Goal: Transaction & Acquisition: Book appointment/travel/reservation

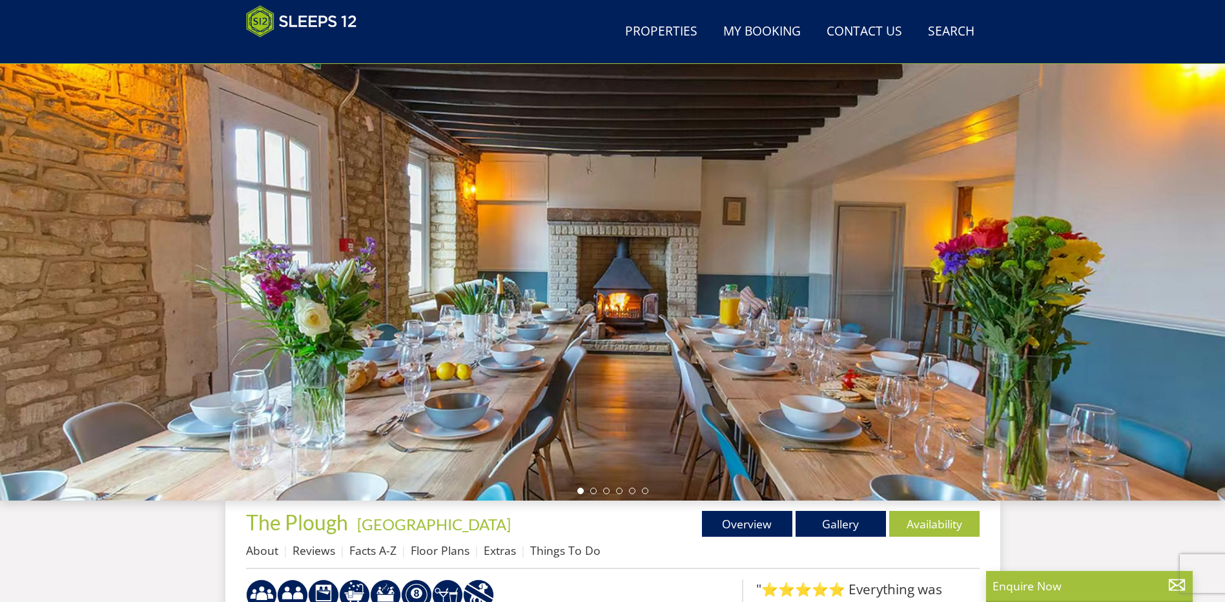
scroll to position [76, 0]
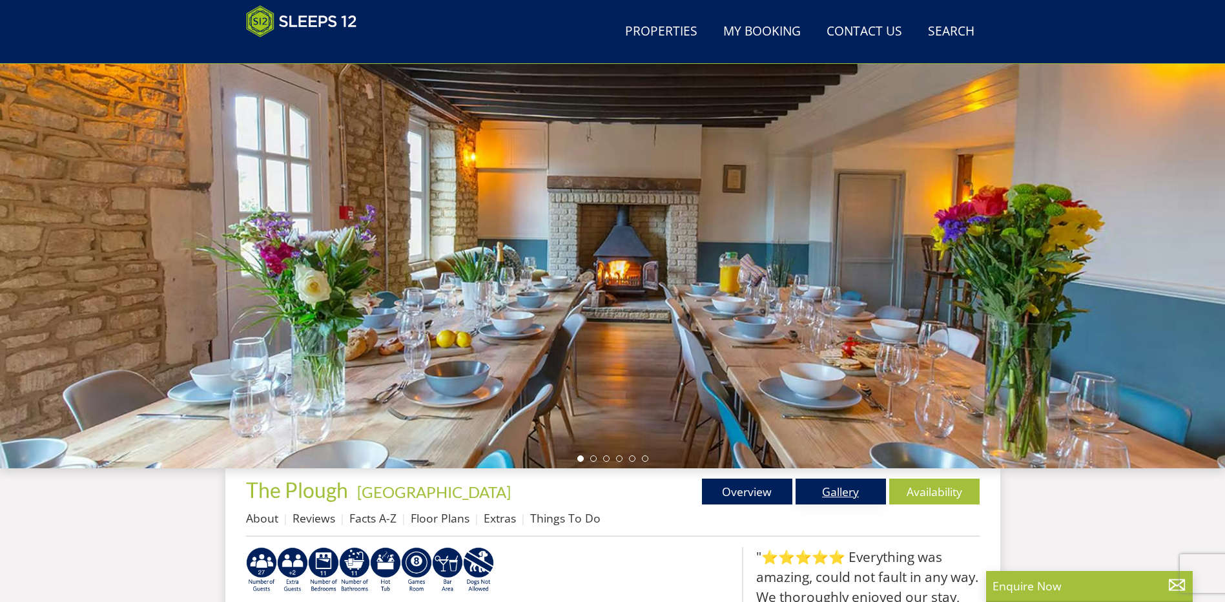
click at [861, 487] on link "Gallery" at bounding box center [841, 492] width 90 height 26
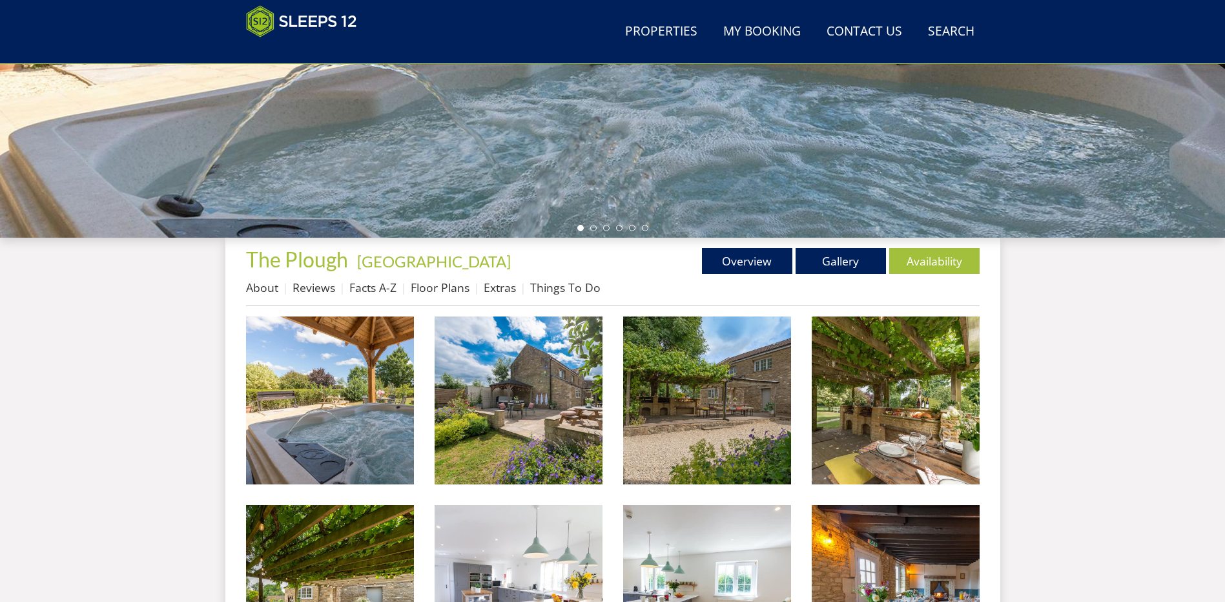
scroll to position [399, 0]
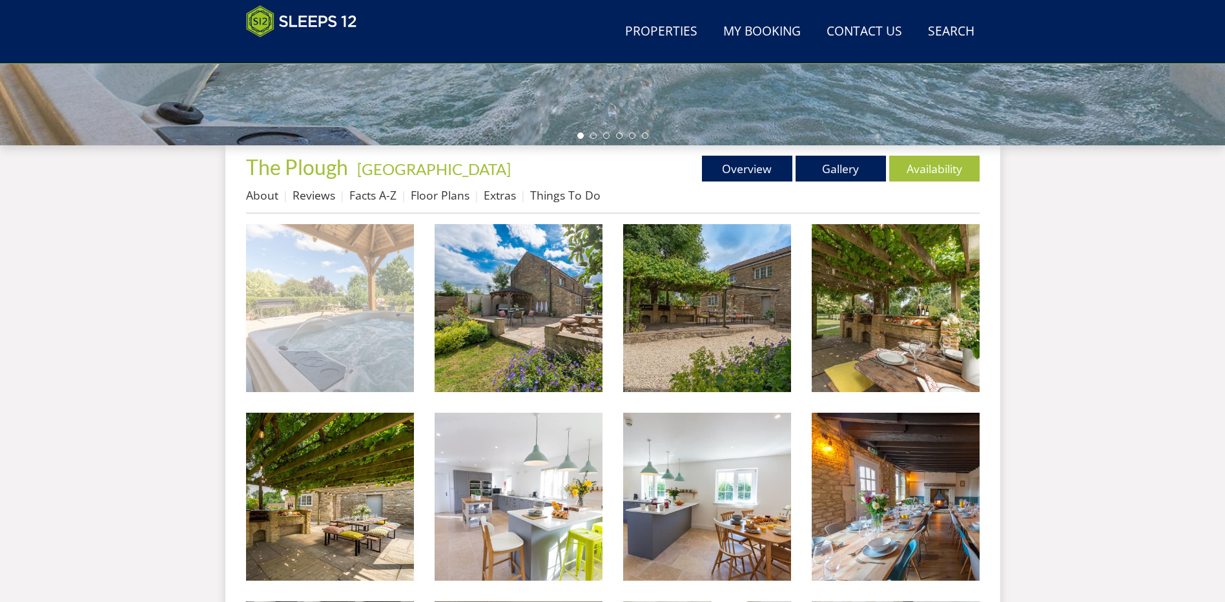
click at [397, 332] on img at bounding box center [330, 308] width 168 height 168
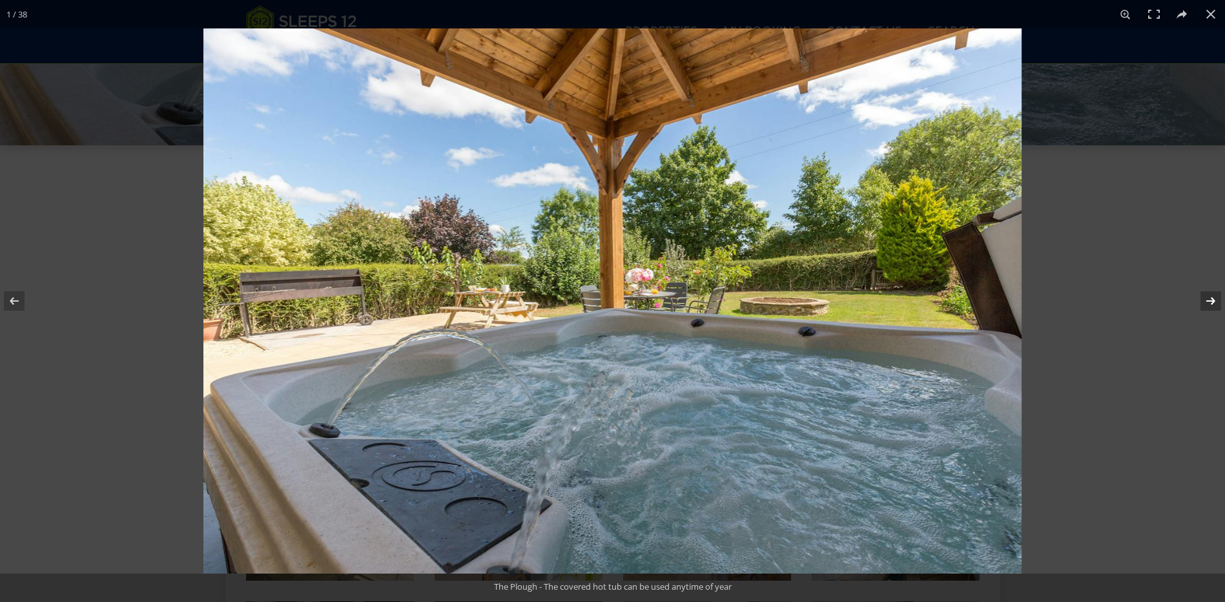
click at [1212, 300] on button at bounding box center [1202, 301] width 45 height 65
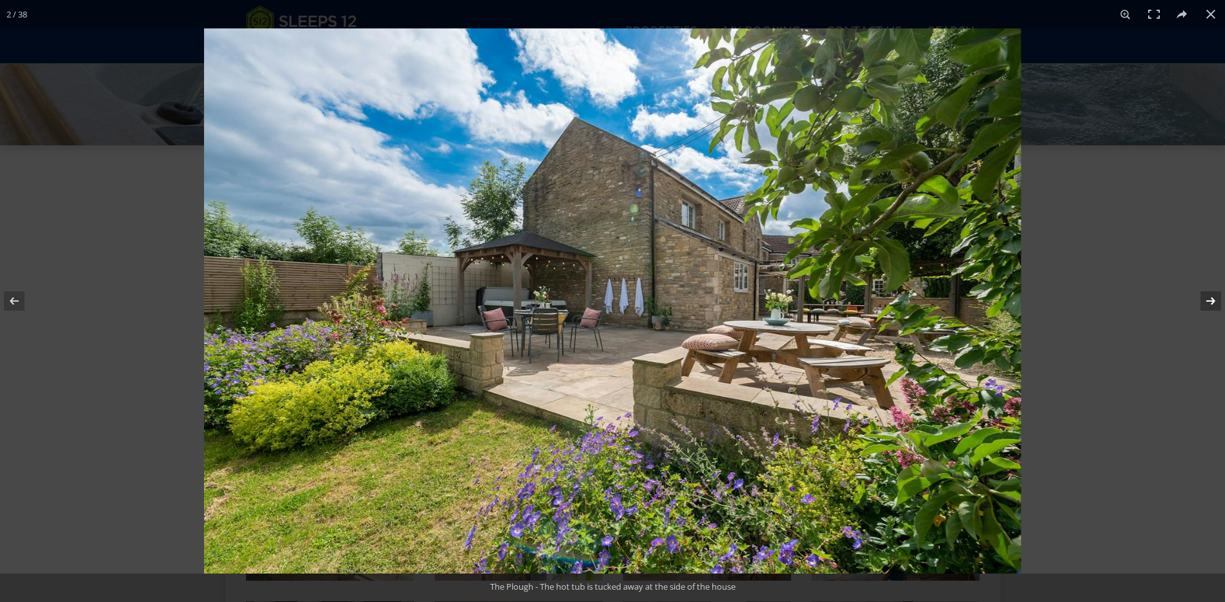
click at [1212, 300] on button at bounding box center [1202, 301] width 45 height 65
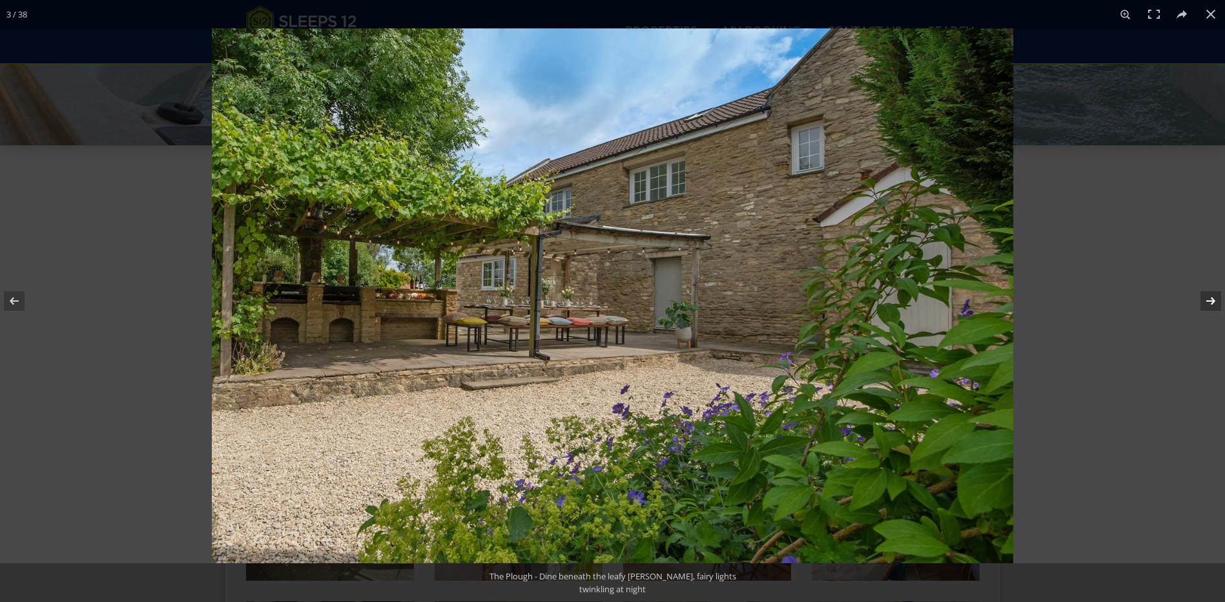
click at [1212, 300] on button at bounding box center [1202, 301] width 45 height 65
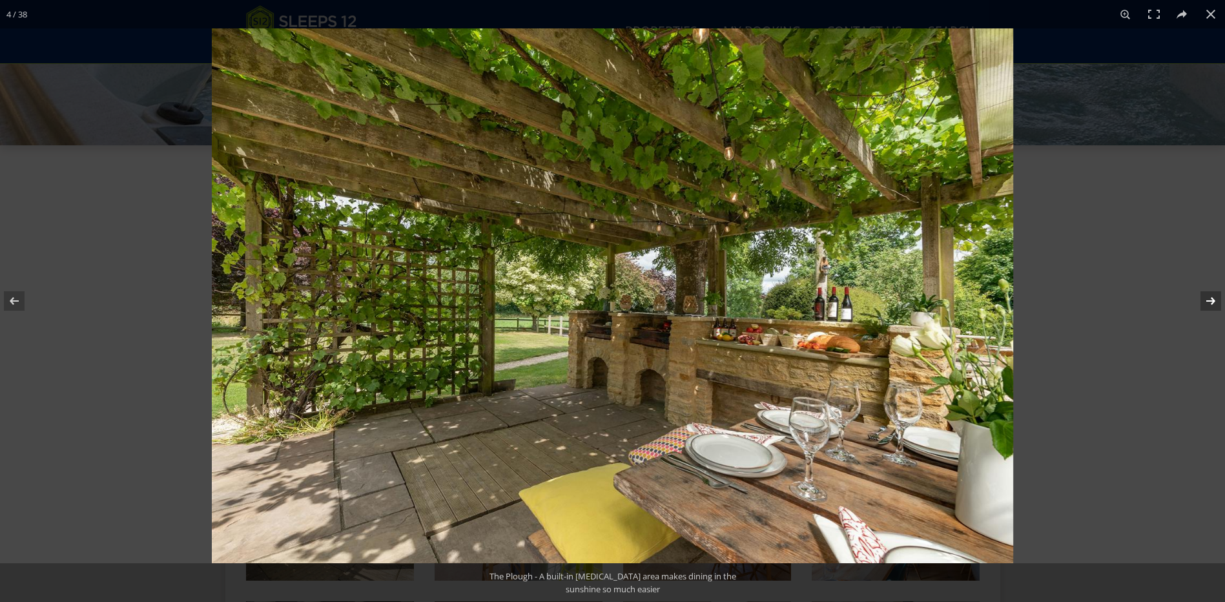
click at [1212, 300] on button at bounding box center [1202, 301] width 45 height 65
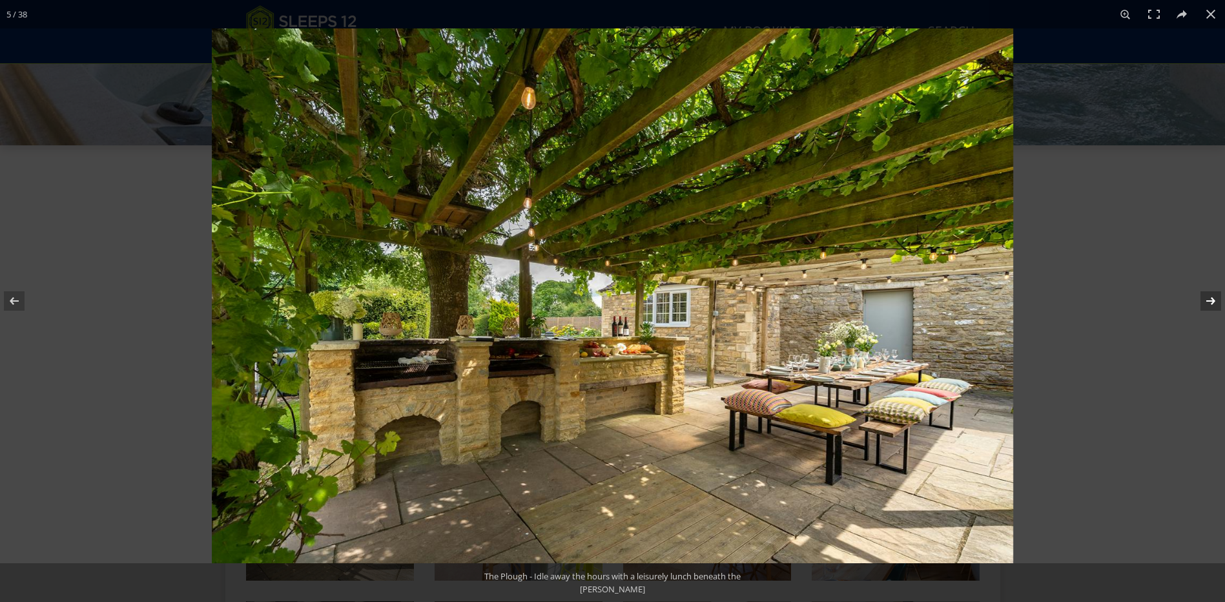
click at [1212, 300] on button at bounding box center [1202, 301] width 45 height 65
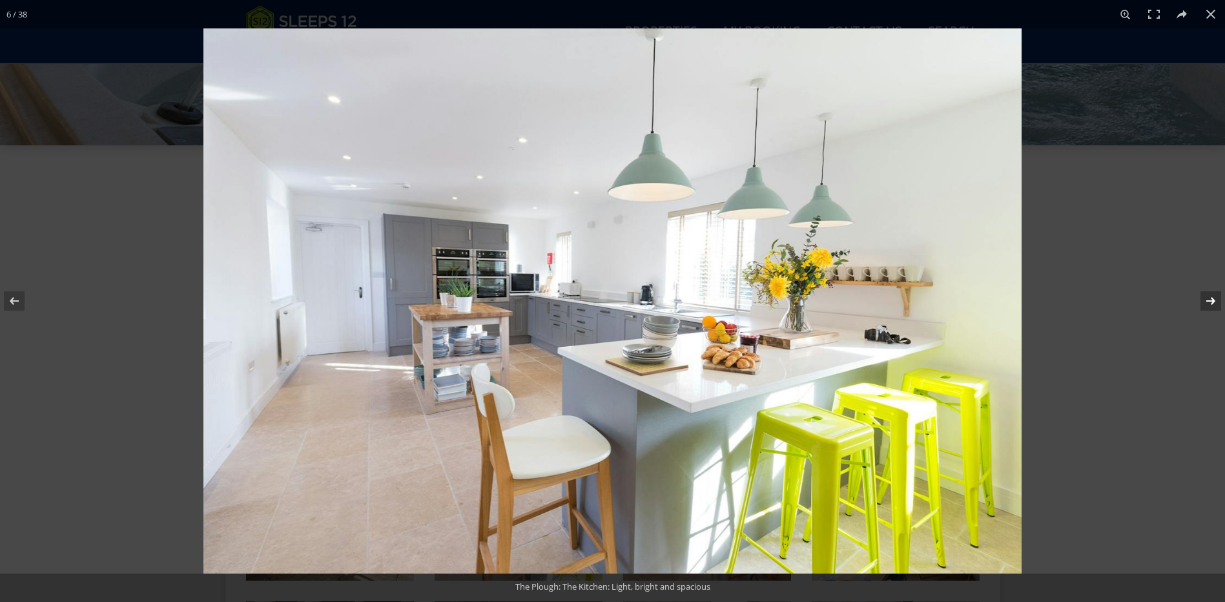
click at [1212, 300] on button at bounding box center [1202, 301] width 45 height 65
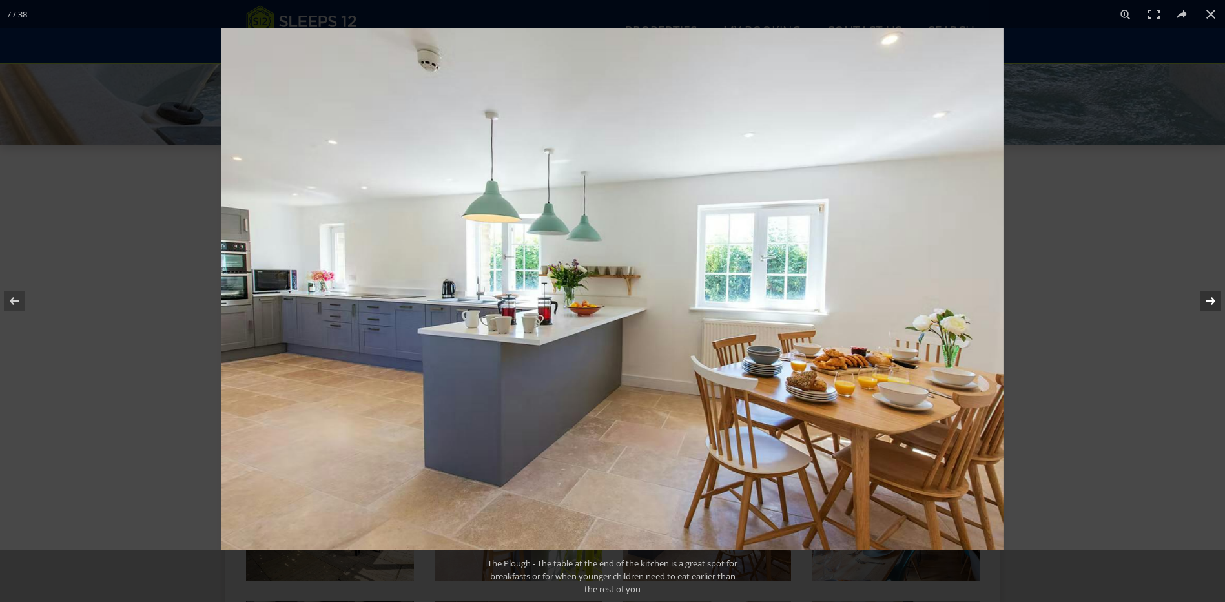
click at [1212, 300] on button at bounding box center [1202, 301] width 45 height 65
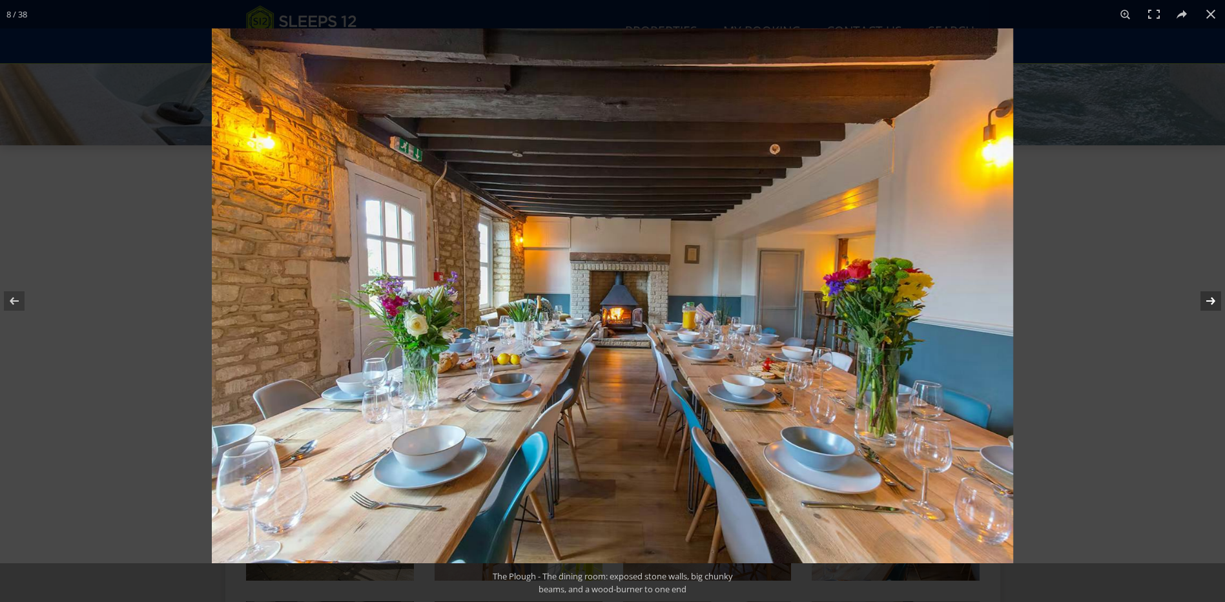
click at [1212, 300] on button at bounding box center [1202, 301] width 45 height 65
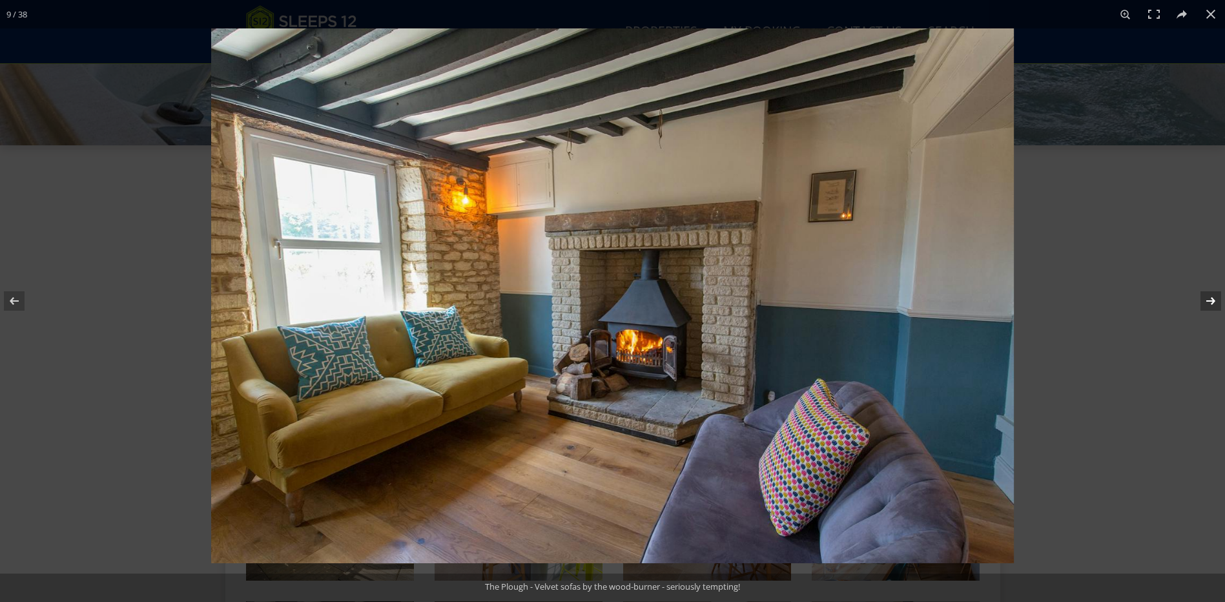
click at [1212, 300] on button at bounding box center [1202, 301] width 45 height 65
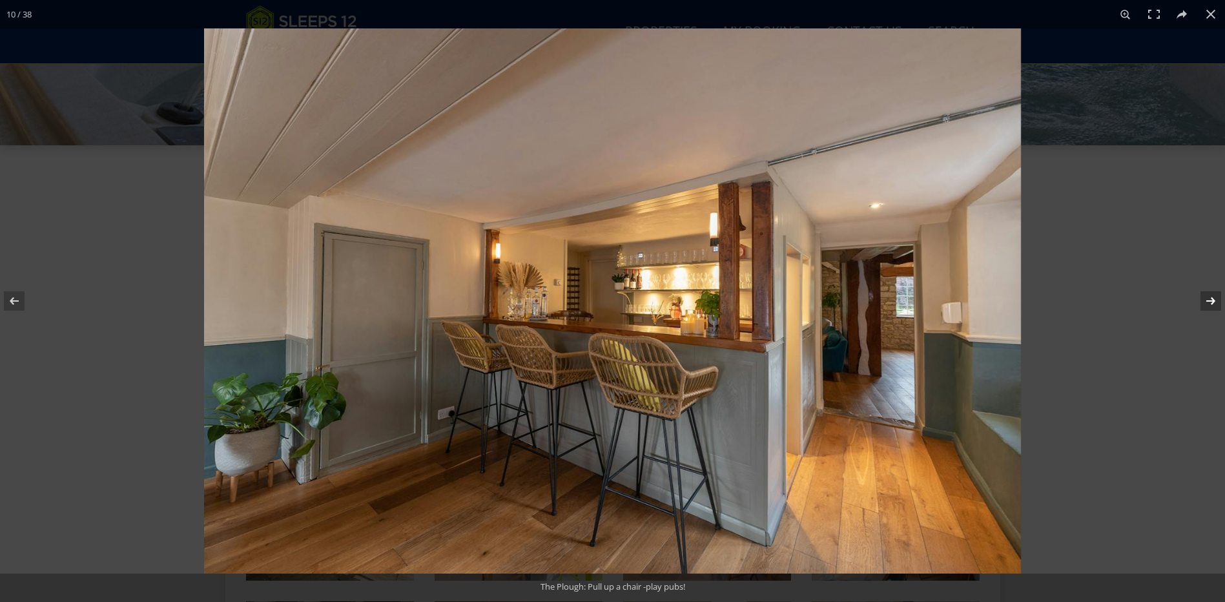
click at [1212, 300] on button at bounding box center [1202, 301] width 45 height 65
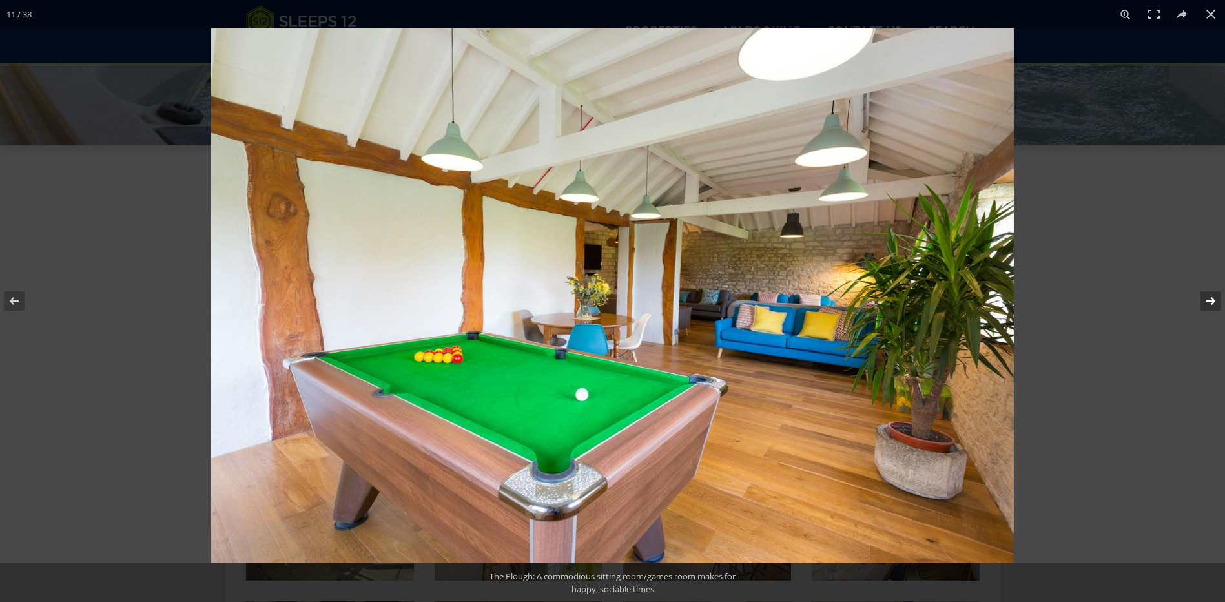
click at [1212, 300] on button at bounding box center [1202, 301] width 45 height 65
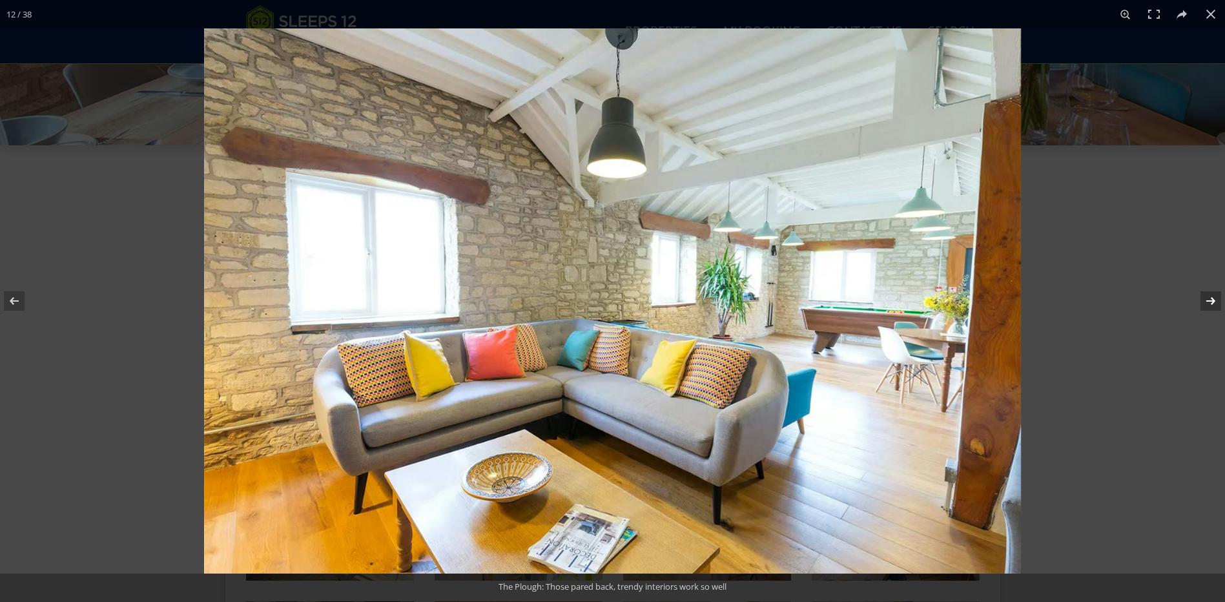
click at [1212, 300] on button at bounding box center [1202, 301] width 45 height 65
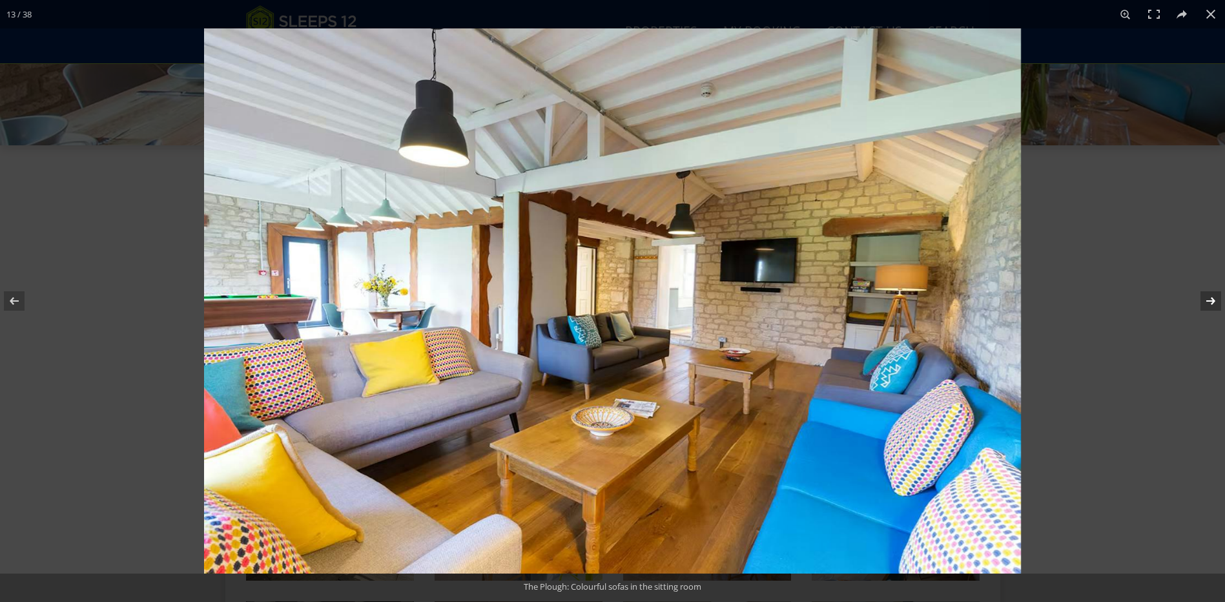
click at [1212, 300] on button at bounding box center [1202, 301] width 45 height 65
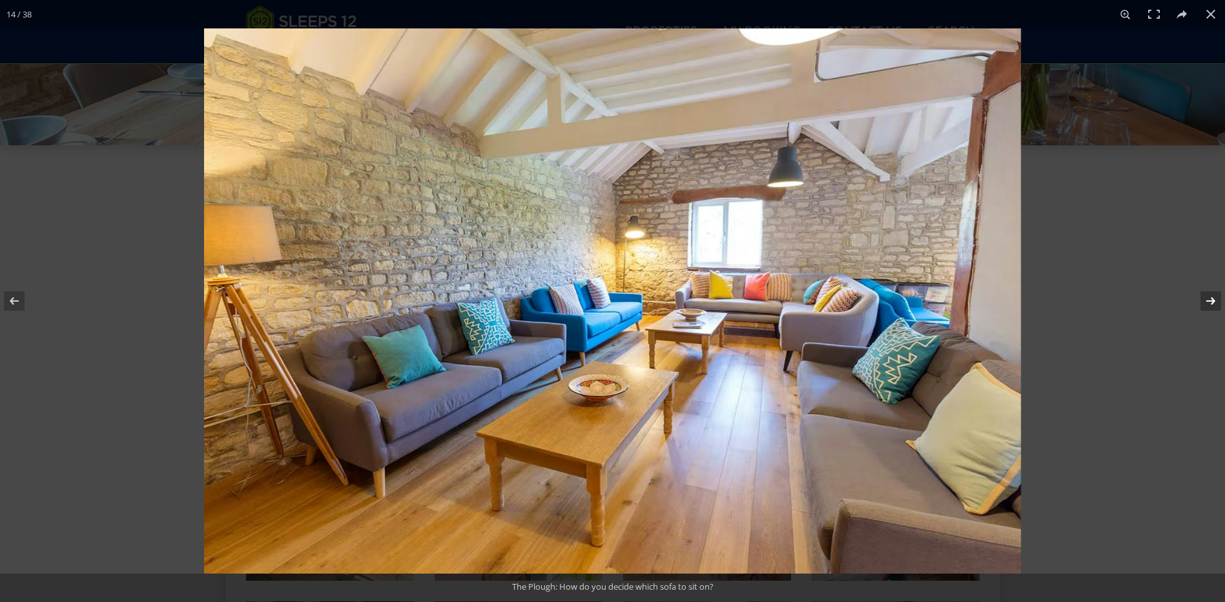
click at [1212, 300] on button at bounding box center [1202, 301] width 45 height 65
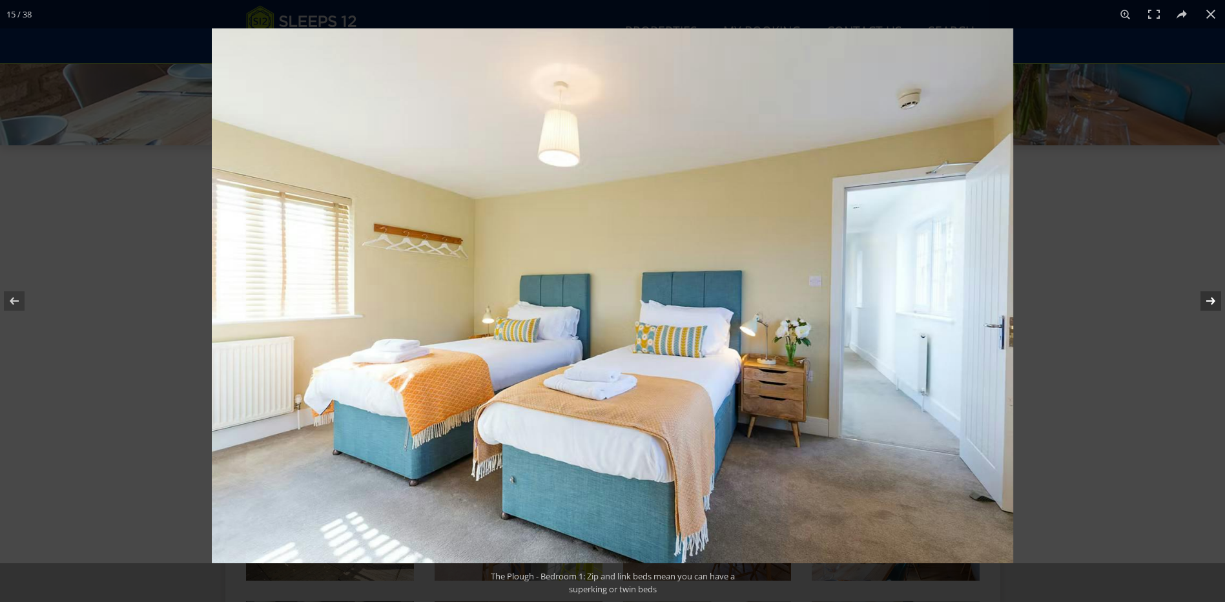
click at [1212, 300] on button at bounding box center [1202, 301] width 45 height 65
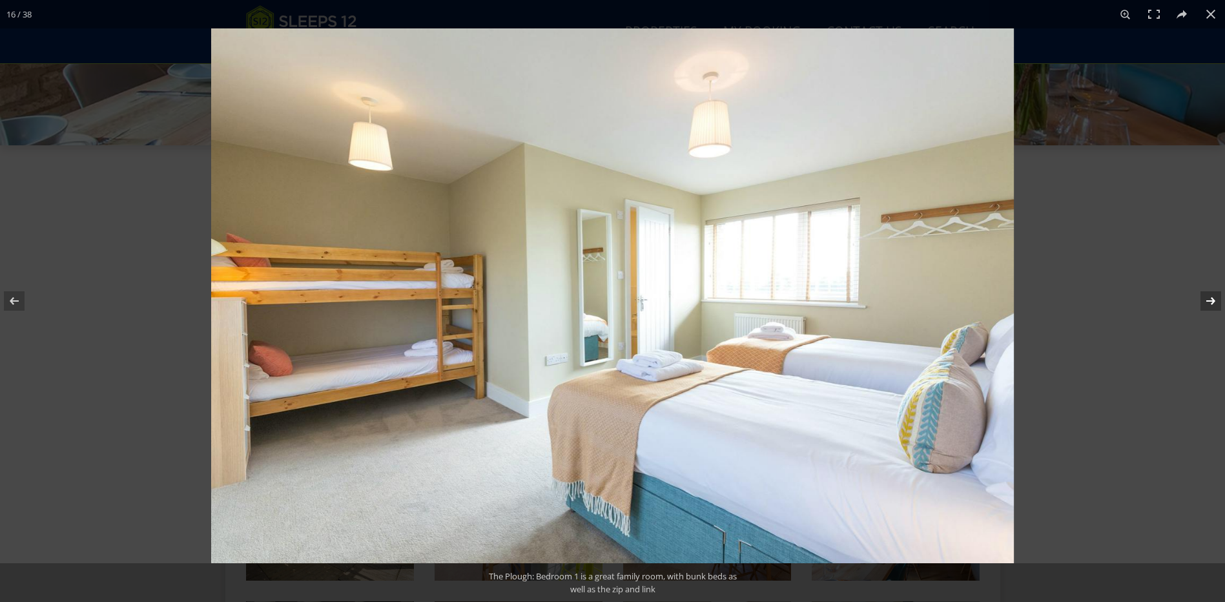
click at [1212, 300] on button at bounding box center [1202, 301] width 45 height 65
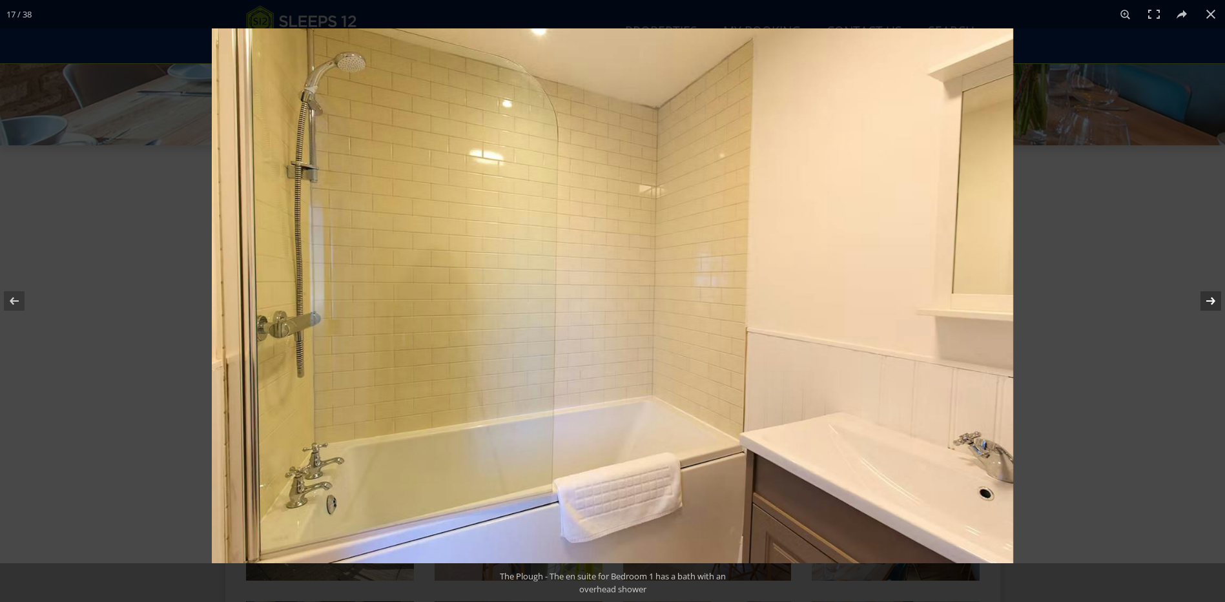
click at [1212, 300] on button at bounding box center [1202, 301] width 45 height 65
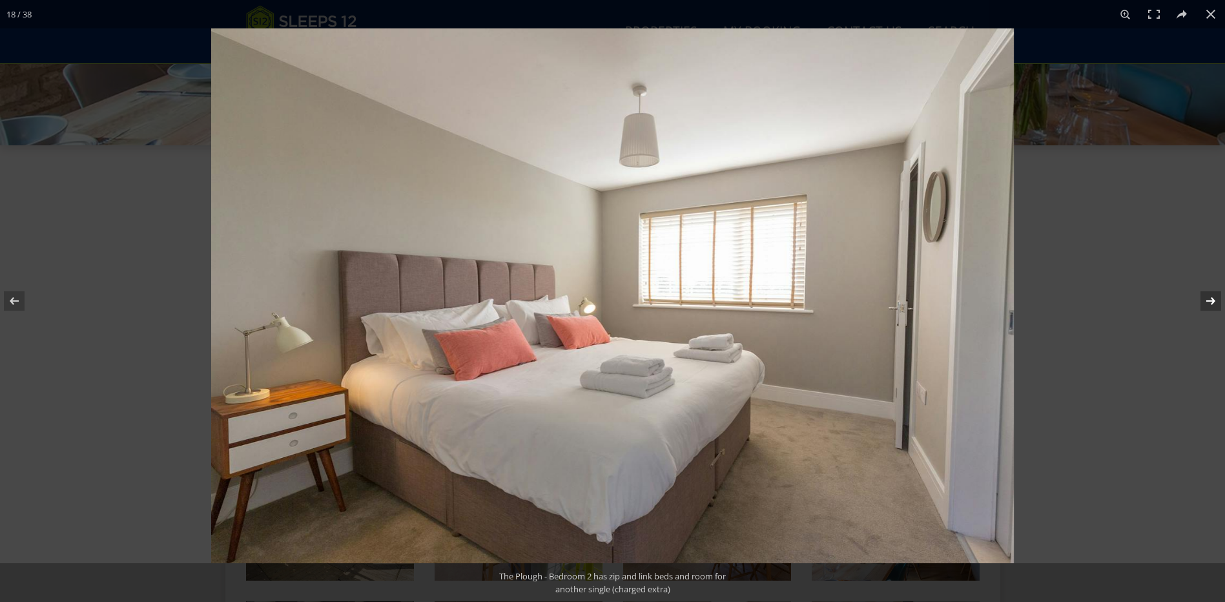
click at [1212, 300] on button at bounding box center [1202, 301] width 45 height 65
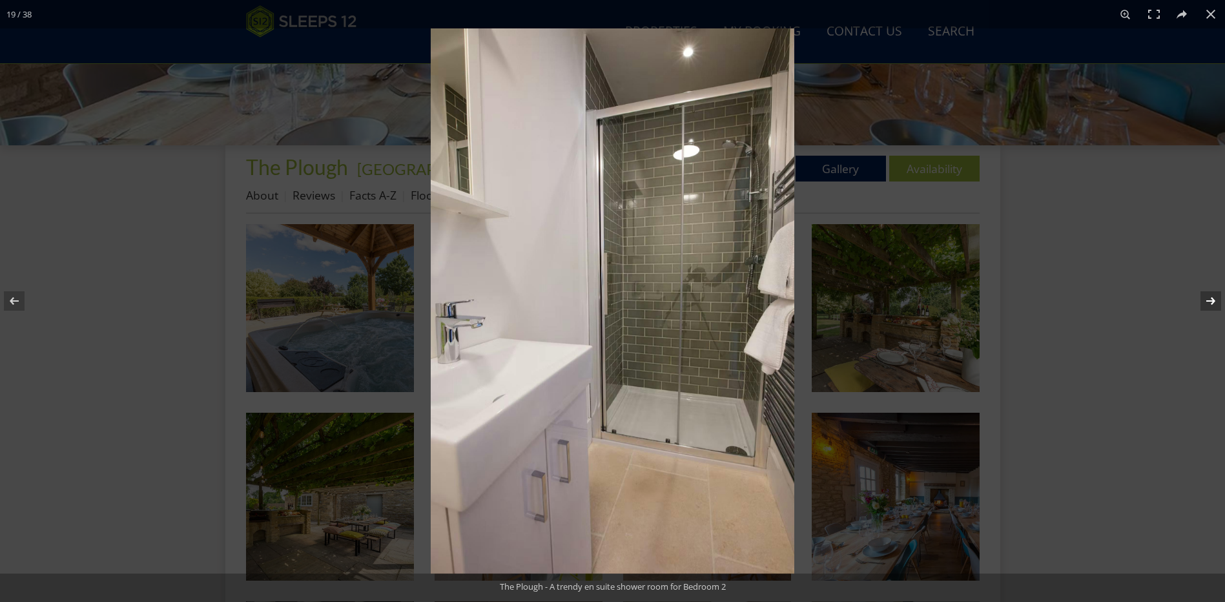
click at [1212, 300] on button at bounding box center [1202, 301] width 45 height 65
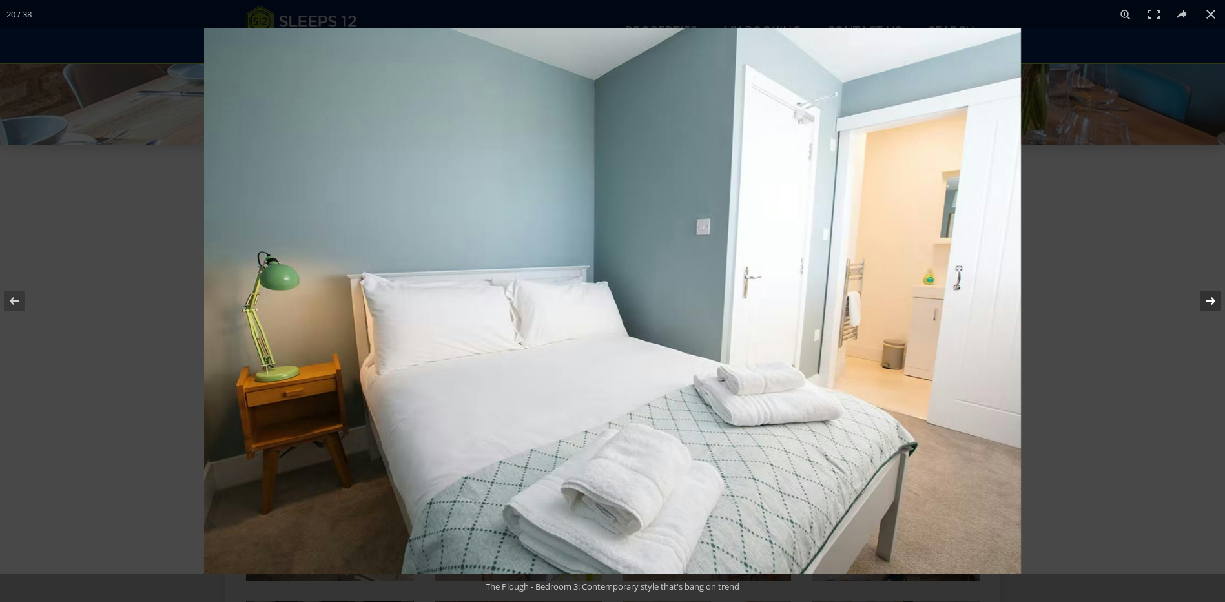
click at [1212, 300] on button at bounding box center [1202, 301] width 45 height 65
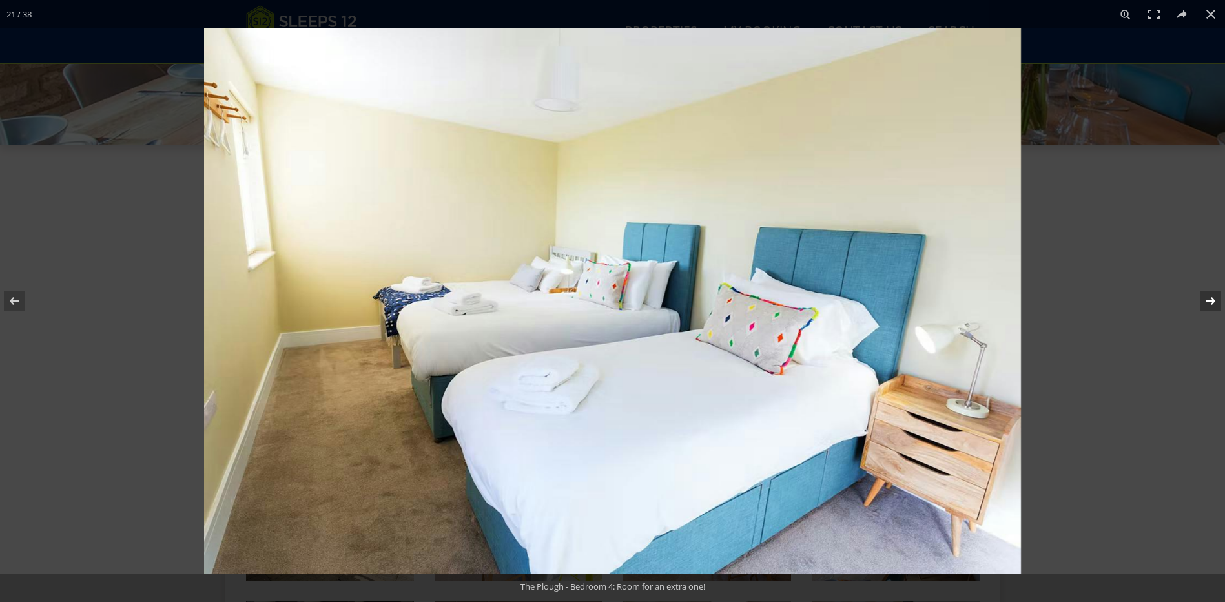
click at [1212, 300] on button at bounding box center [1202, 301] width 45 height 65
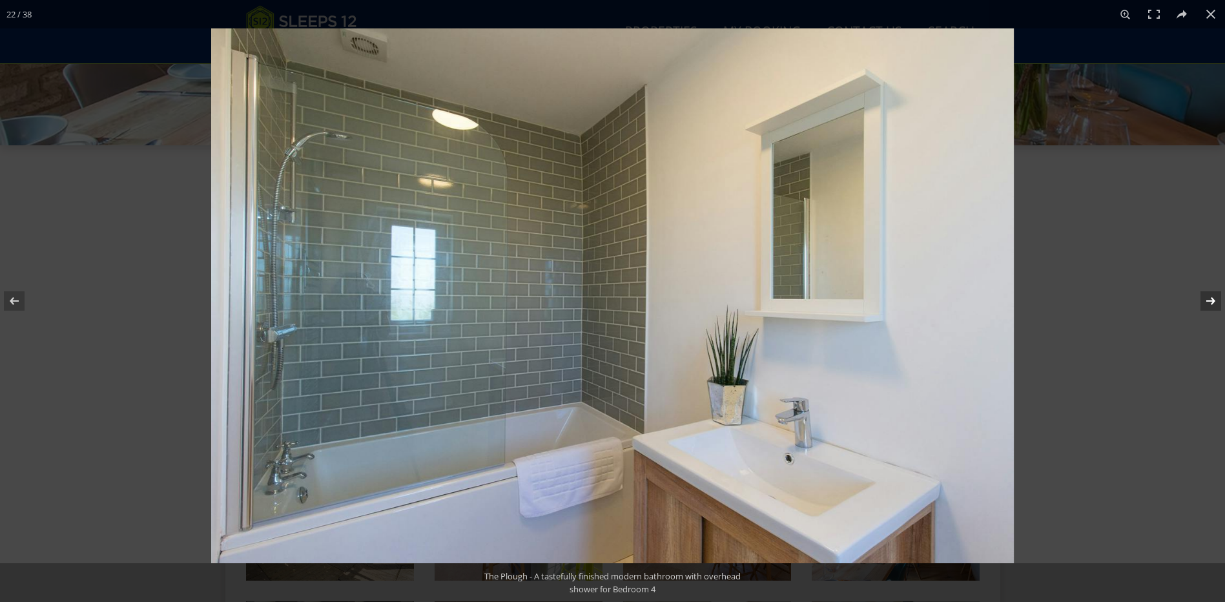
click at [1212, 300] on button at bounding box center [1202, 301] width 45 height 65
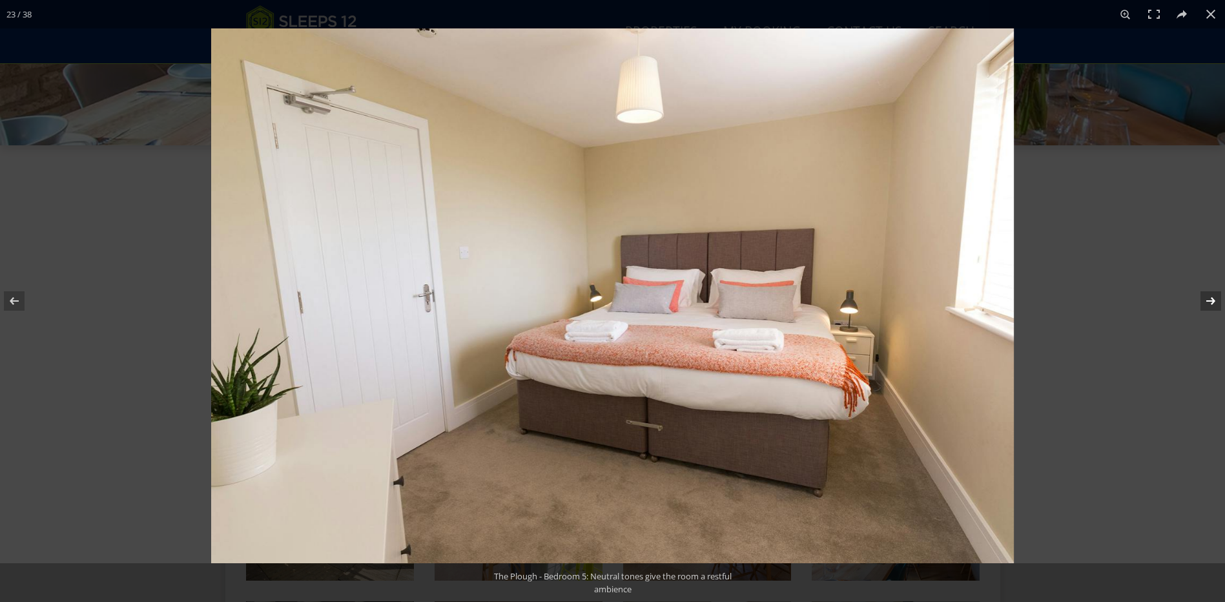
click at [1212, 300] on button at bounding box center [1202, 301] width 45 height 65
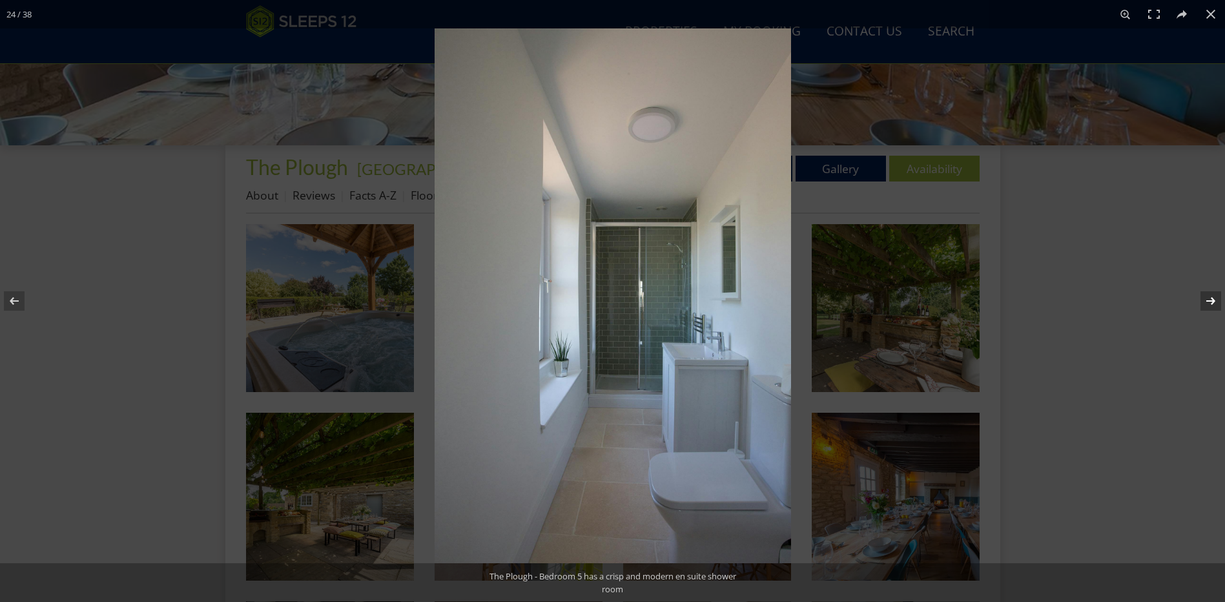
click at [1212, 300] on button at bounding box center [1202, 301] width 45 height 65
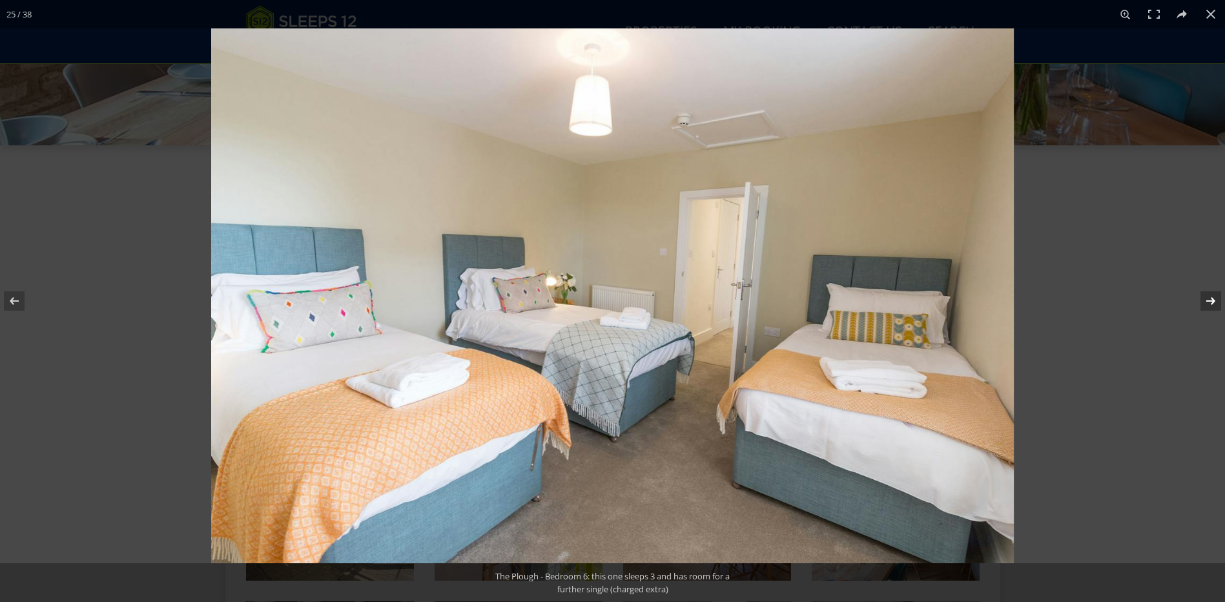
click at [1212, 300] on button at bounding box center [1202, 301] width 45 height 65
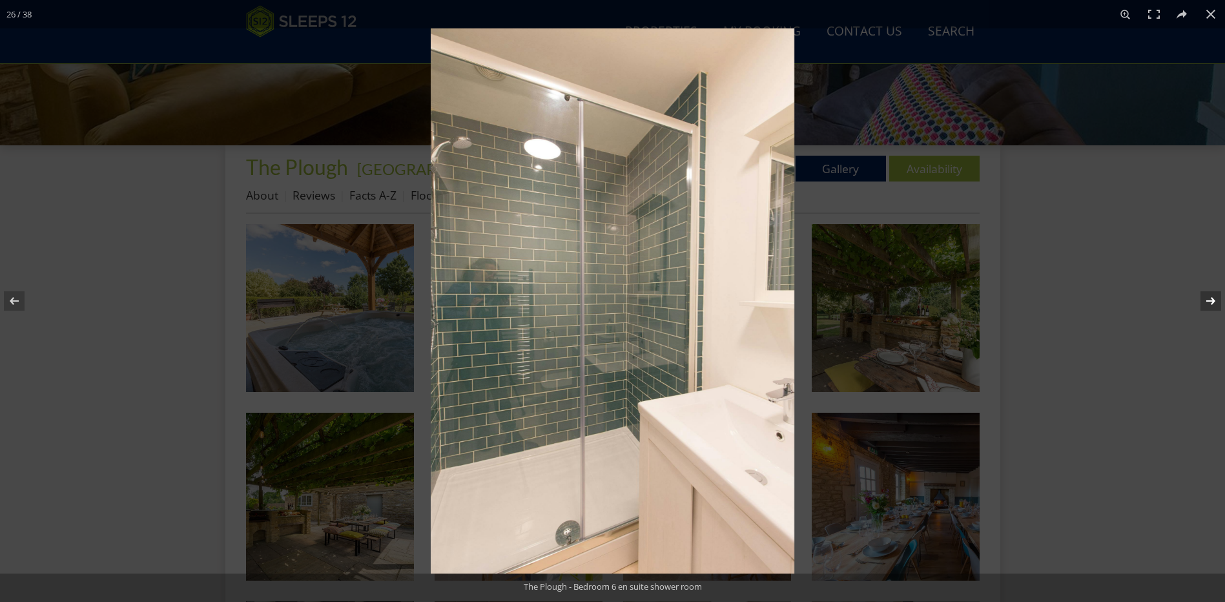
click at [1211, 300] on button at bounding box center [1202, 301] width 45 height 65
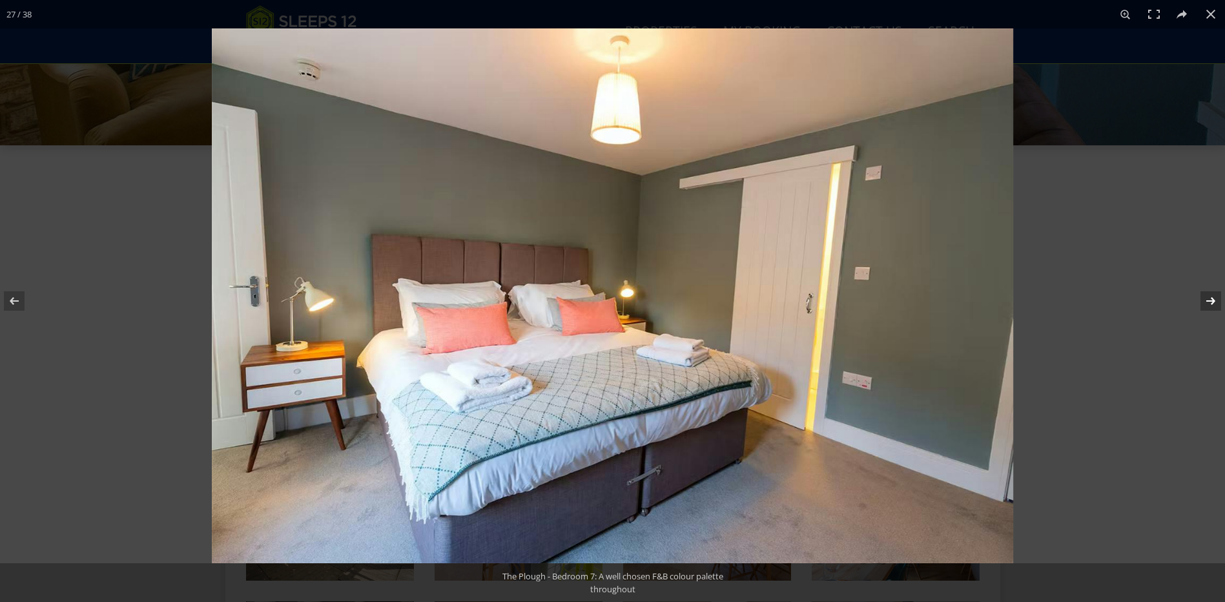
click at [1211, 300] on button at bounding box center [1202, 301] width 45 height 65
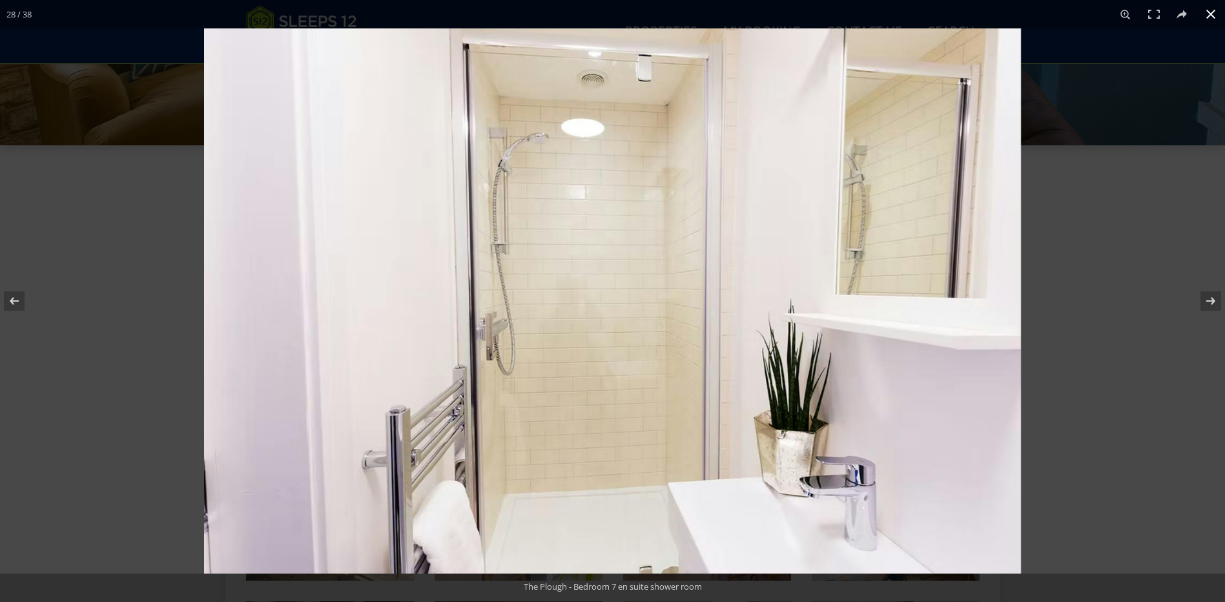
click at [1206, 14] on button at bounding box center [1211, 14] width 28 height 28
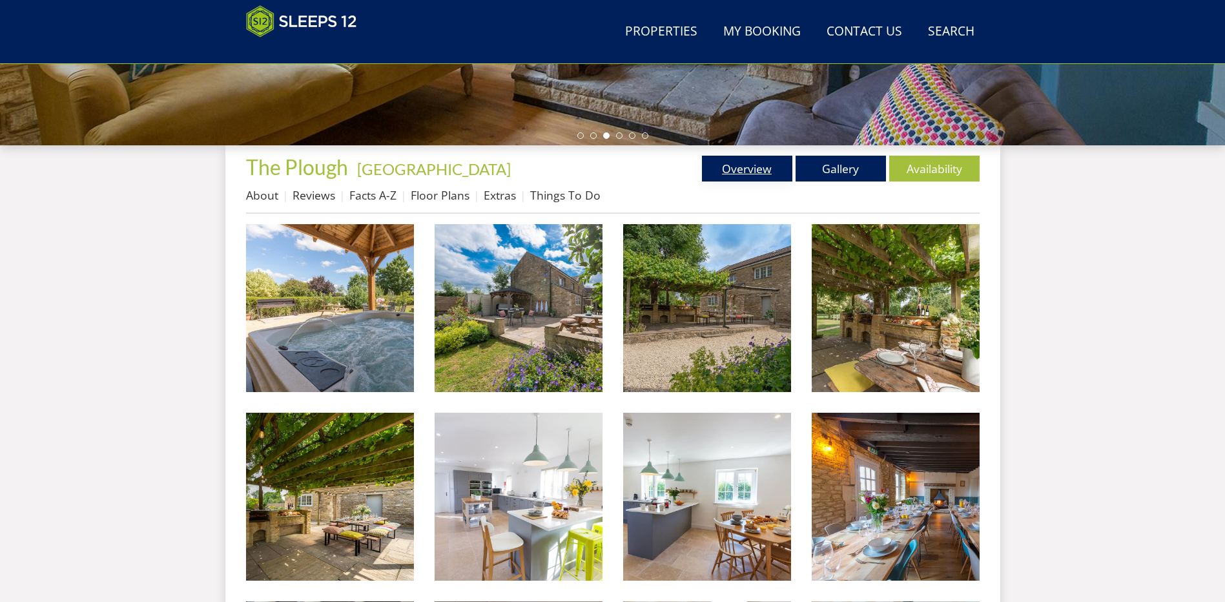
click at [736, 166] on link "Overview" at bounding box center [747, 169] width 90 height 26
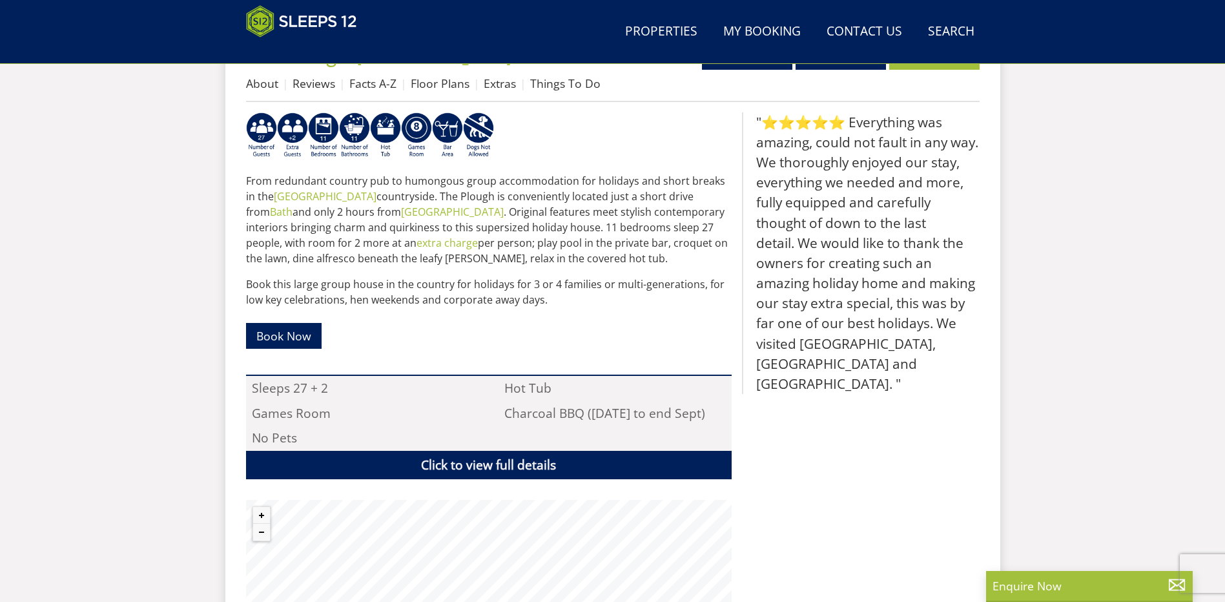
scroll to position [541, 0]
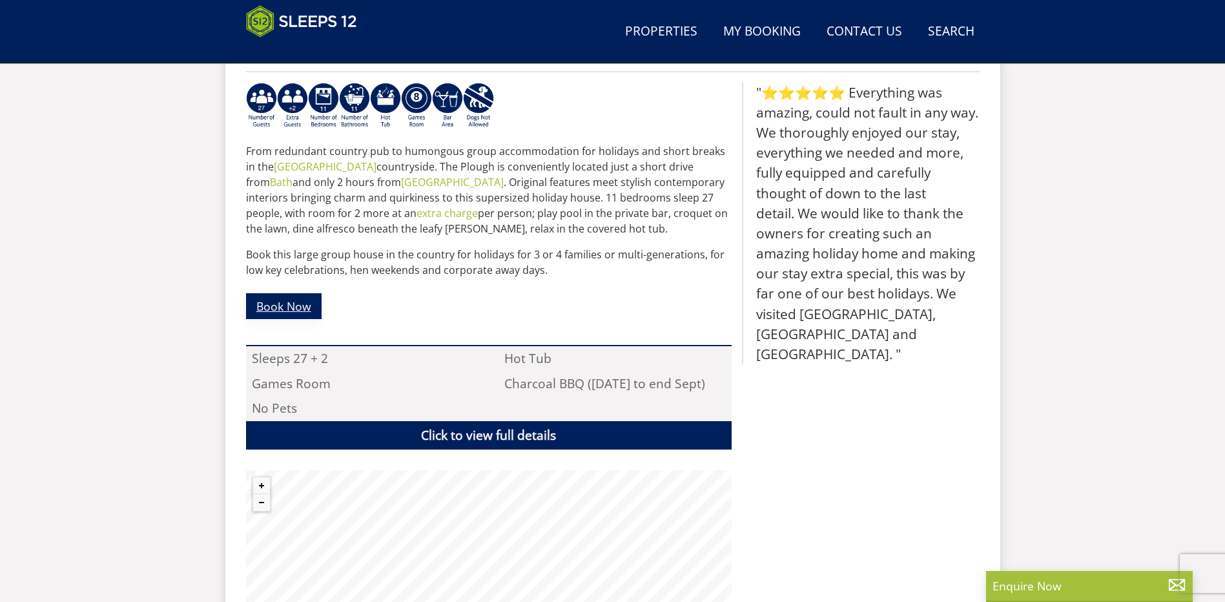
click at [296, 310] on link "Book Now" at bounding box center [284, 305] width 76 height 25
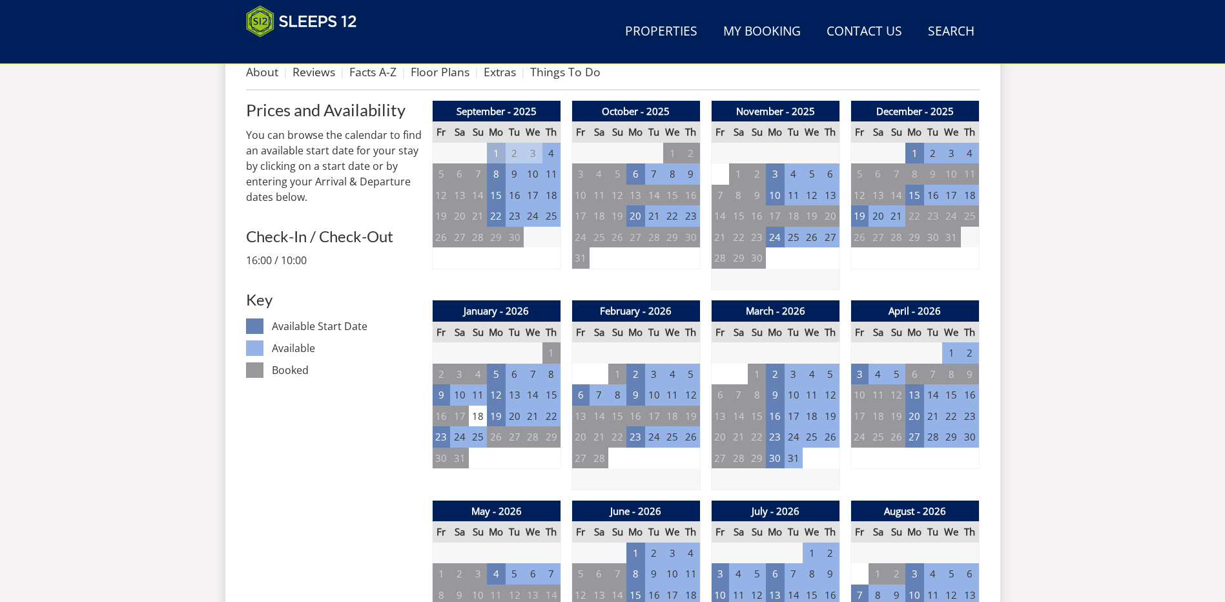
scroll to position [541, 0]
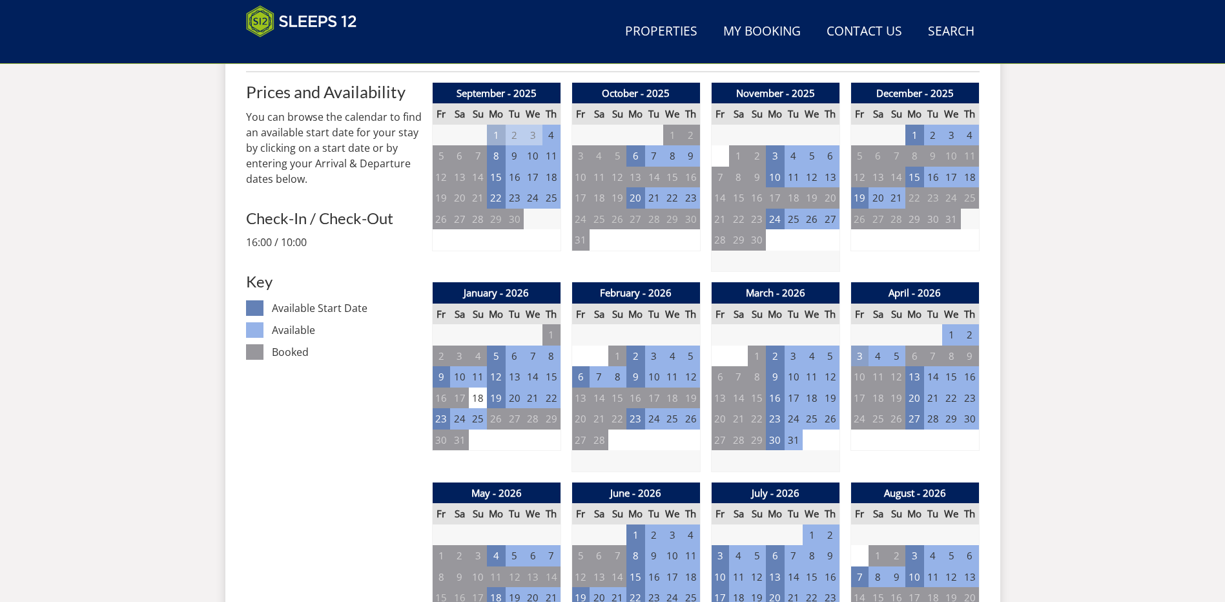
click at [860, 357] on td "3" at bounding box center [860, 356] width 18 height 21
click at [882, 449] on td "2" at bounding box center [878, 439] width 18 height 21
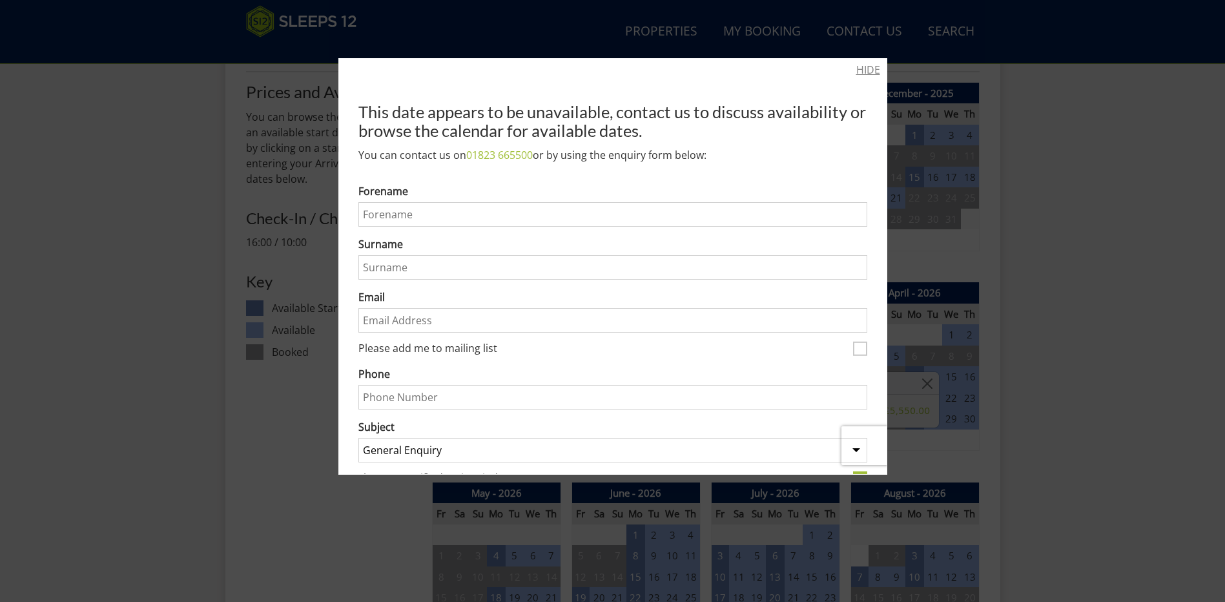
click at [867, 68] on link "HIDE" at bounding box center [868, 70] width 24 height 16
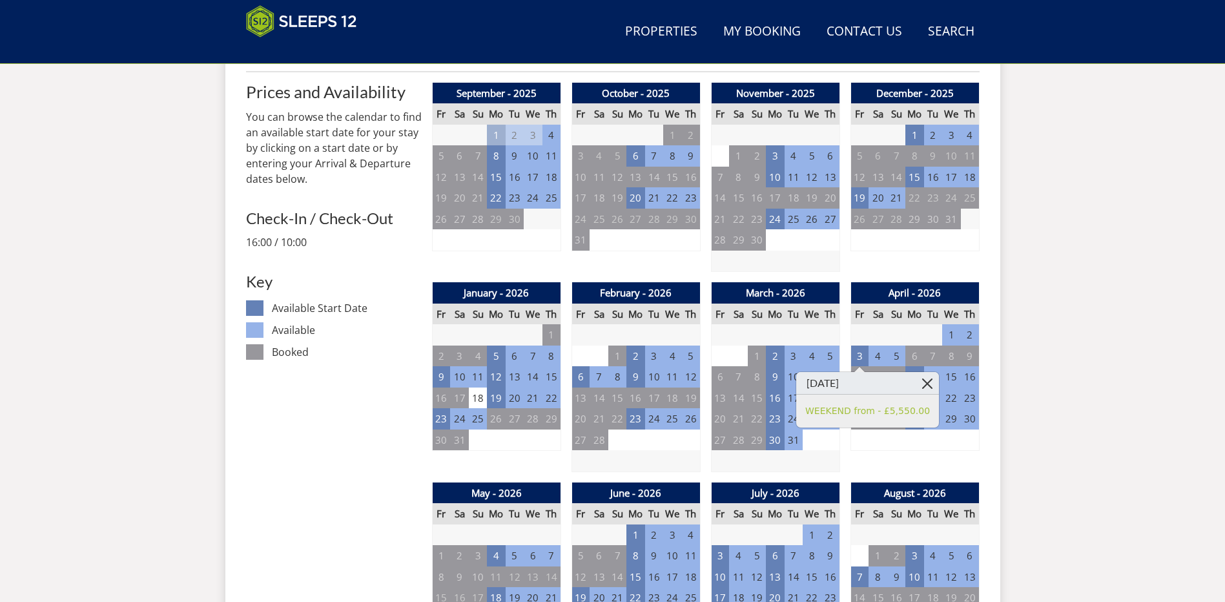
click at [916, 388] on link at bounding box center [927, 383] width 23 height 23
click at [914, 375] on td "13" at bounding box center [914, 376] width 18 height 21
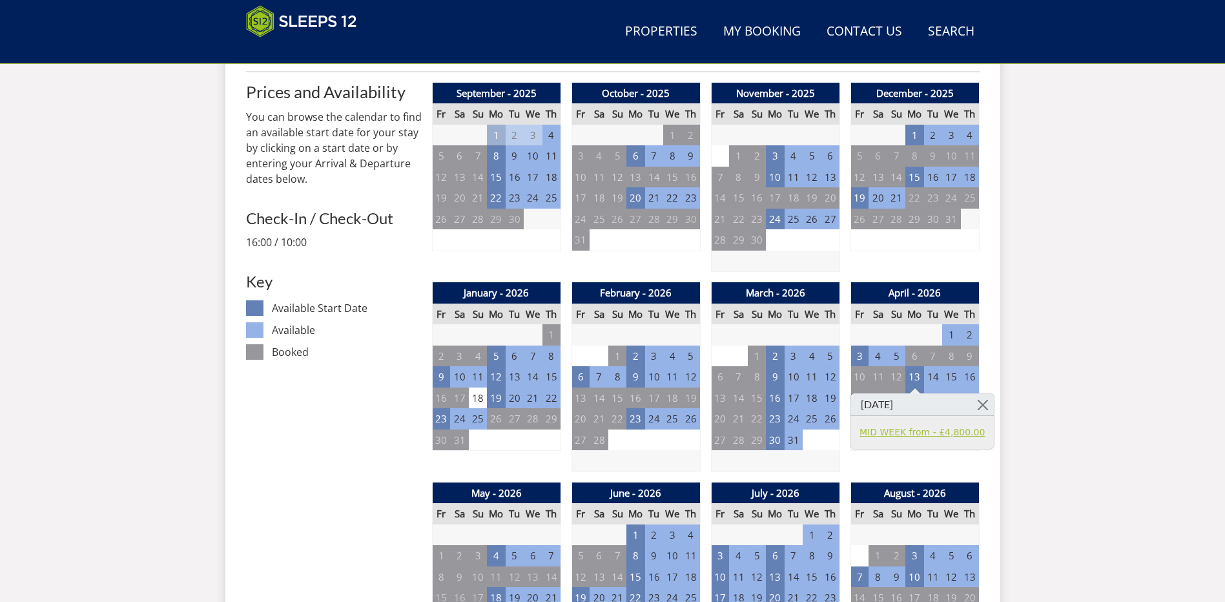
click at [920, 430] on link "MID WEEK from - £4,800.00" at bounding box center [922, 433] width 125 height 14
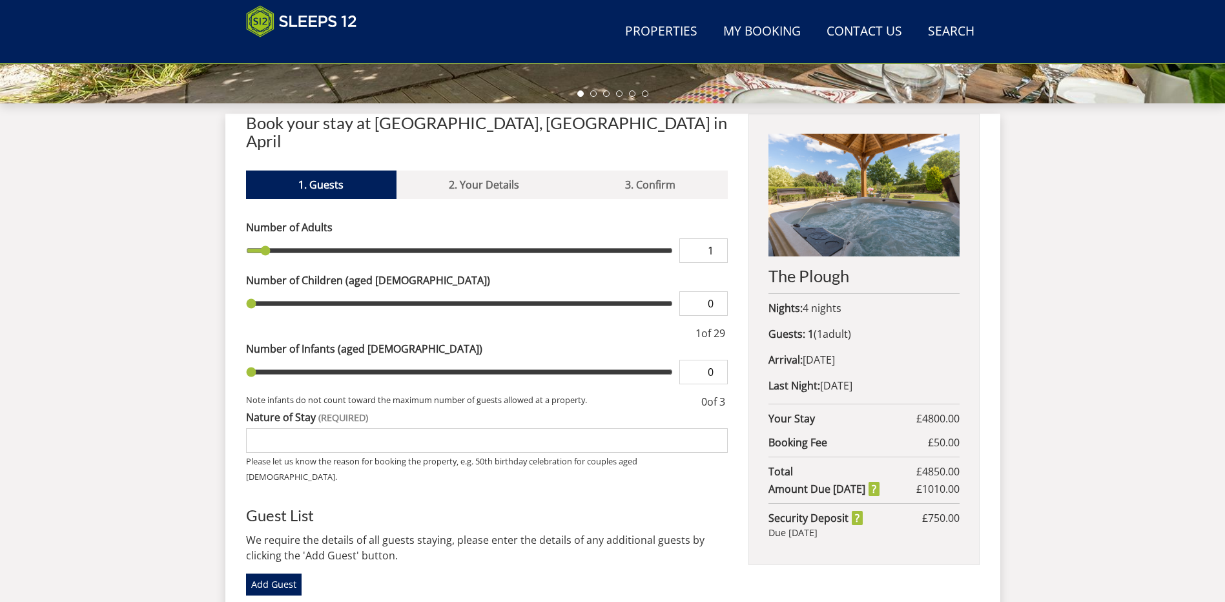
scroll to position [480, 0]
